Goal: Task Accomplishment & Management: Manage account settings

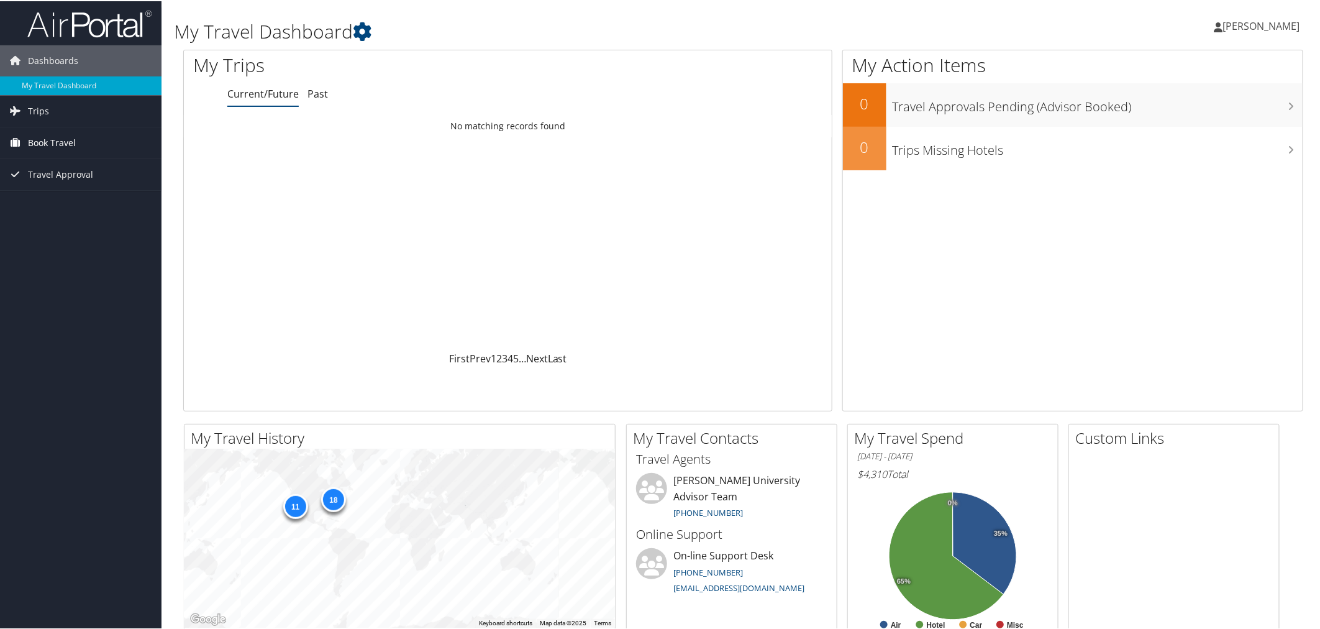
click at [68, 140] on span "Book Travel" at bounding box center [52, 141] width 48 height 31
click at [62, 206] on span "Travel Approval" at bounding box center [60, 210] width 65 height 31
click at [84, 239] on link "Pending Trip Approvals" at bounding box center [81, 235] width 162 height 19
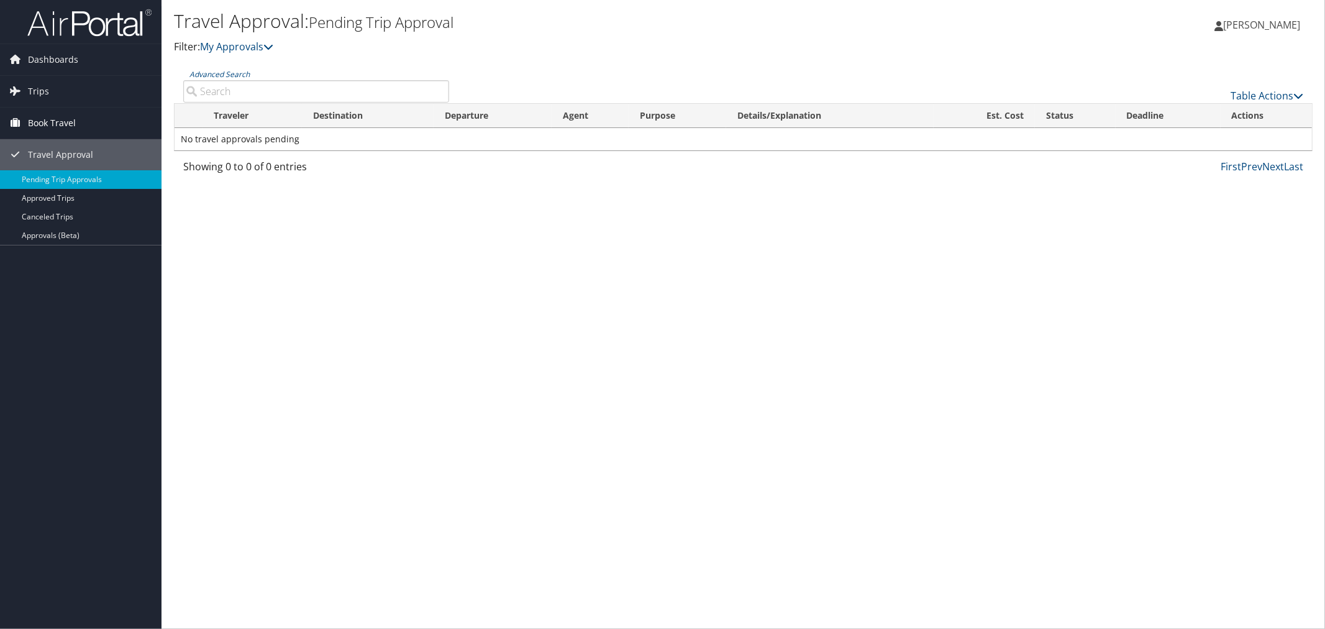
click at [57, 114] on span "Book Travel" at bounding box center [52, 122] width 48 height 31
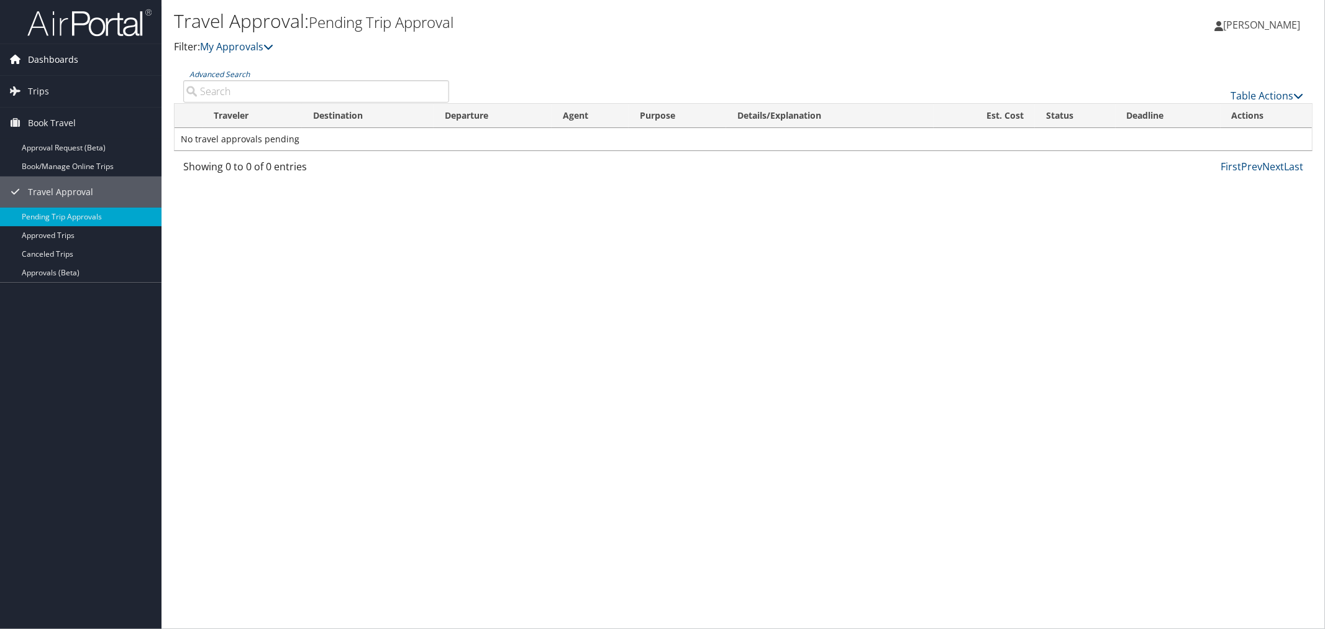
click at [67, 65] on span "Dashboards" at bounding box center [53, 59] width 50 height 31
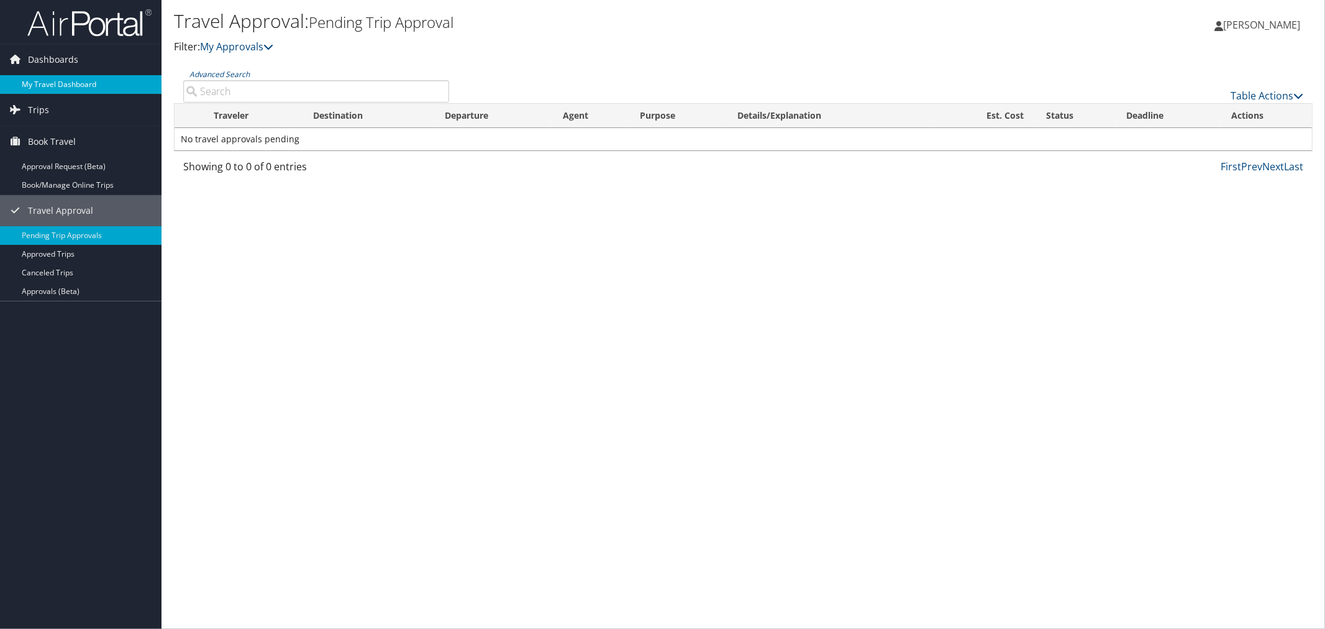
click at [75, 83] on link "My Travel Dashboard" at bounding box center [81, 84] width 162 height 19
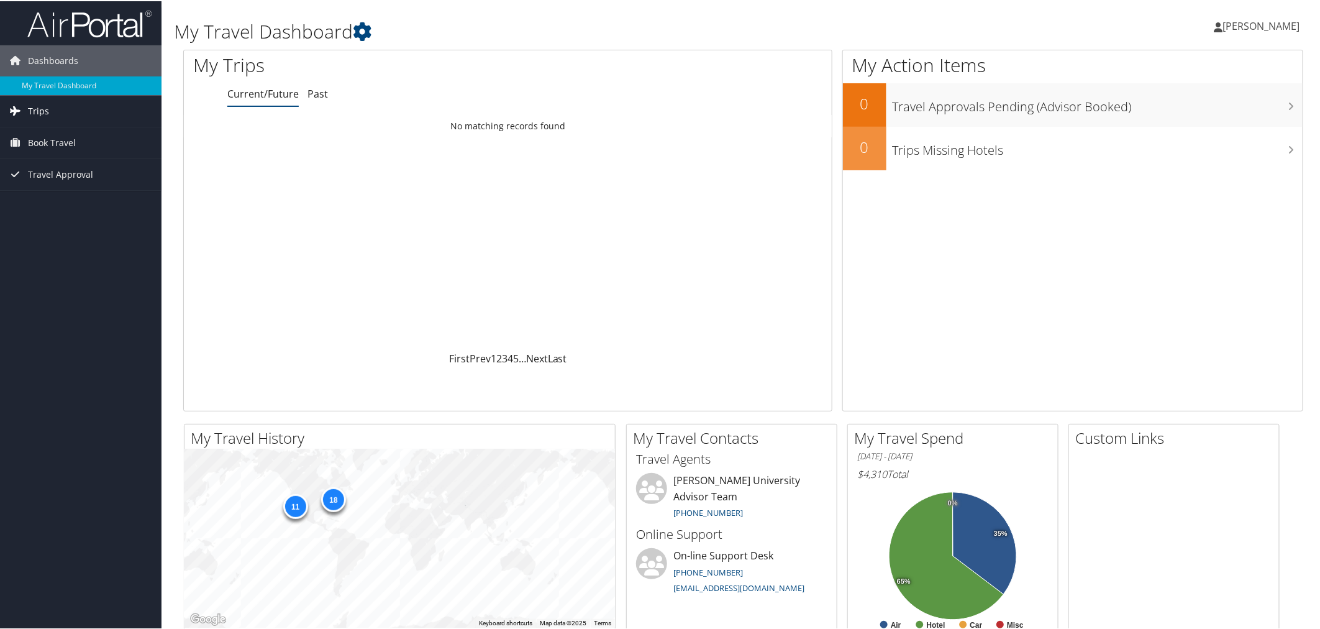
click at [56, 111] on link "Trips" at bounding box center [81, 109] width 162 height 31
click at [84, 137] on link "Current/Future Trips" at bounding box center [81, 134] width 162 height 19
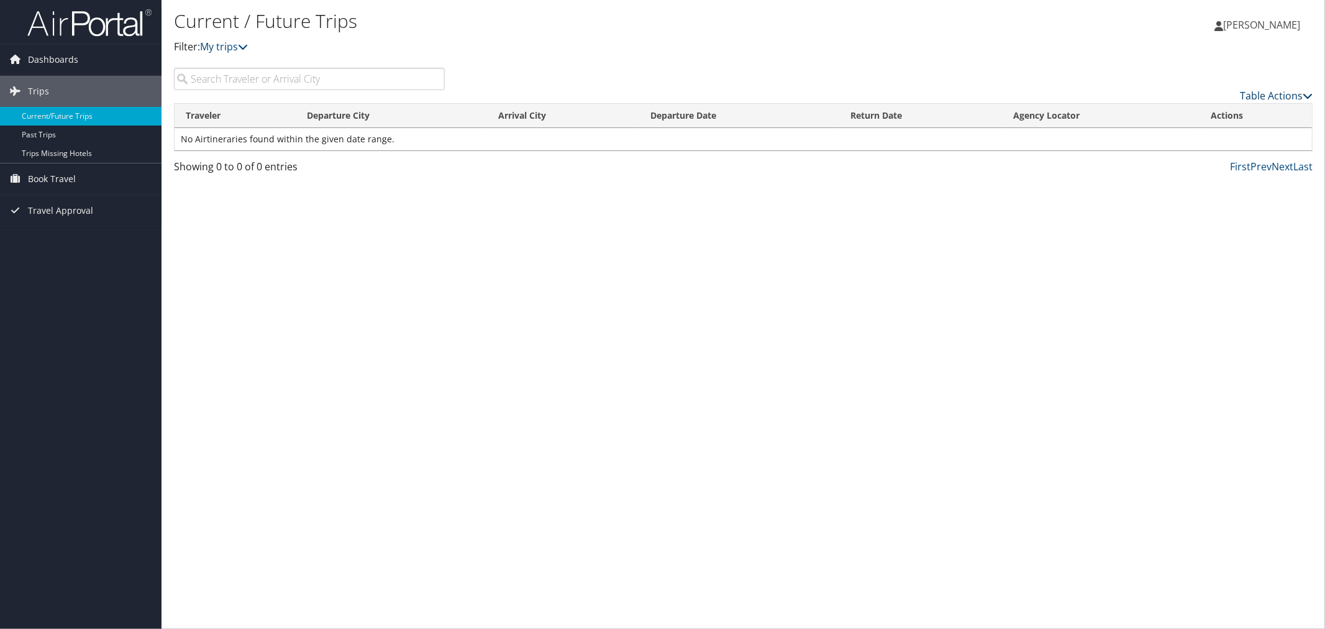
click at [1289, 98] on link "Table Actions" at bounding box center [1276, 96] width 73 height 14
click at [1213, 62] on div at bounding box center [662, 314] width 1325 height 629
click at [60, 190] on span "Book Travel" at bounding box center [52, 178] width 48 height 31
click at [89, 221] on link "Book/Manage Online Trips" at bounding box center [81, 222] width 162 height 19
click at [31, 207] on link "Approval Request (Beta)" at bounding box center [81, 203] width 162 height 19
